Goal: Task Accomplishment & Management: Manage account settings

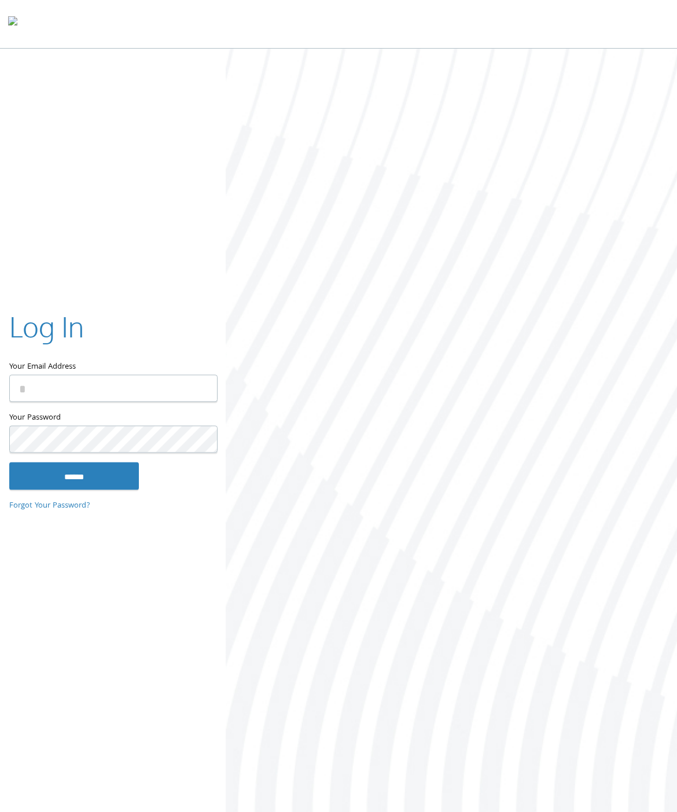
type input "**********"
click at [103, 472] on input "******" at bounding box center [74, 476] width 130 height 28
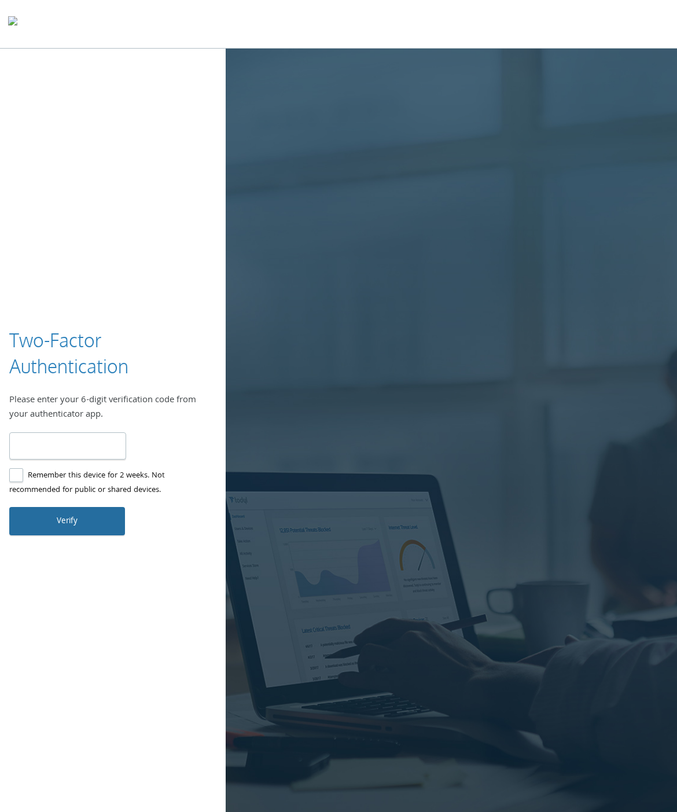
type input "******"
click at [91, 524] on button "Verify" at bounding box center [67, 521] width 116 height 28
